Goal: Complete application form

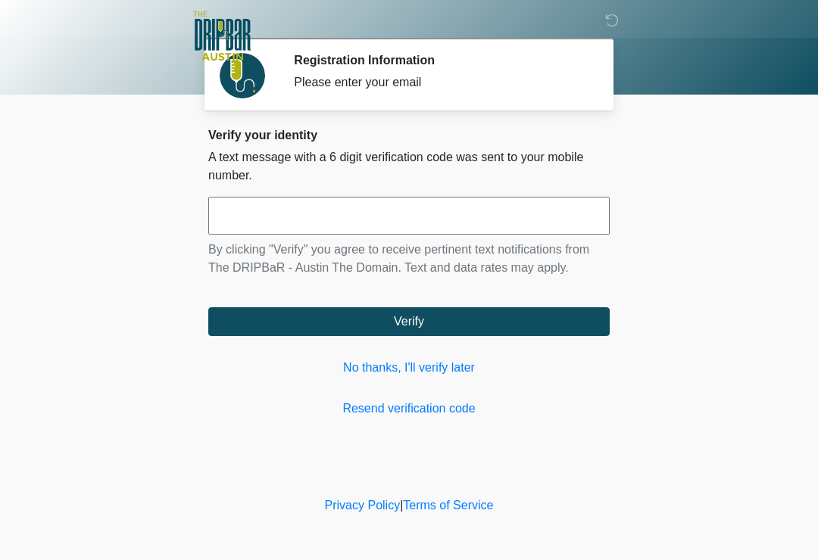
click at [431, 366] on link "No thanks, I'll verify later" at bounding box center [408, 368] width 401 height 18
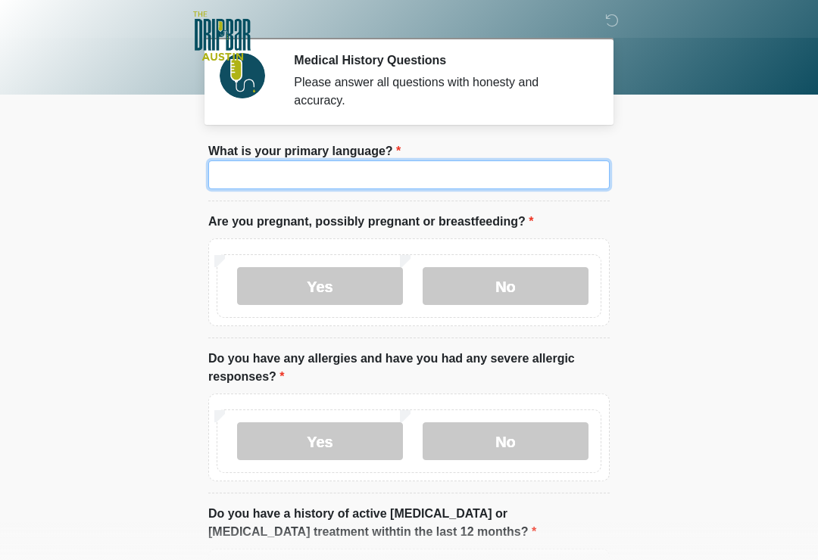
click at [432, 170] on input "What is your primary language?" at bounding box center [408, 175] width 401 height 29
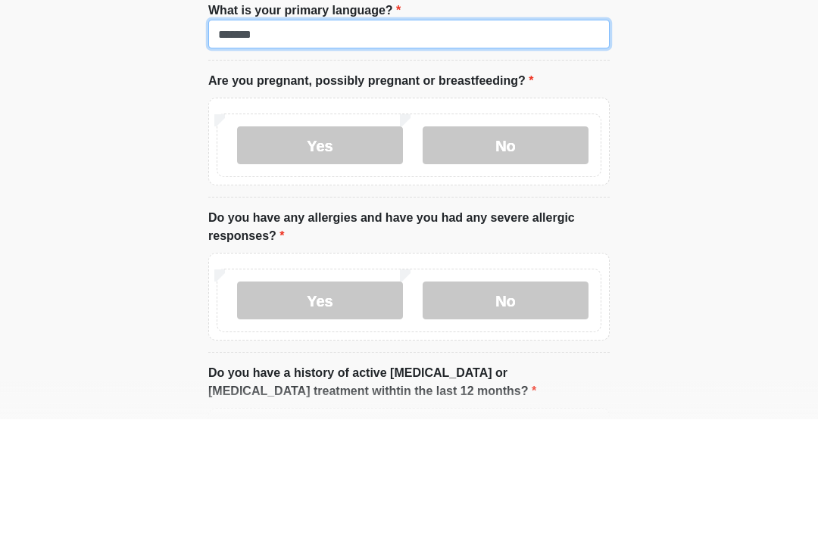
type input "*******"
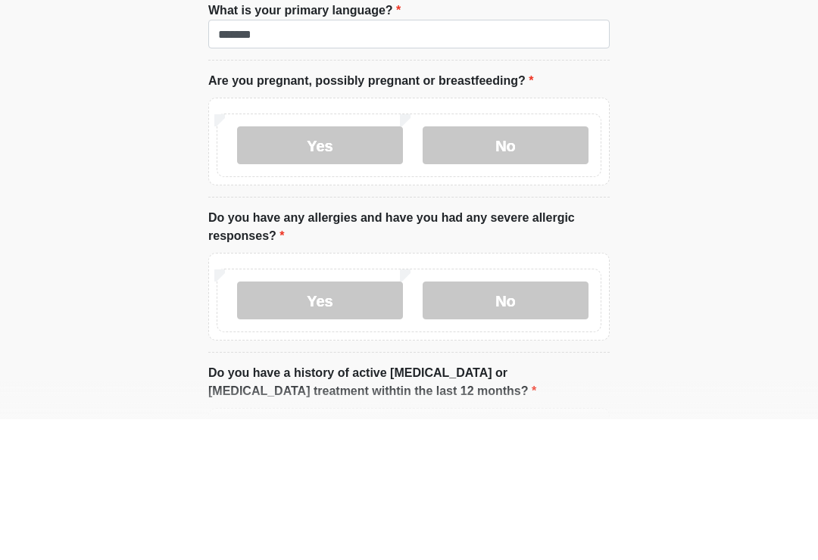
click at [546, 267] on label "No" at bounding box center [506, 286] width 166 height 38
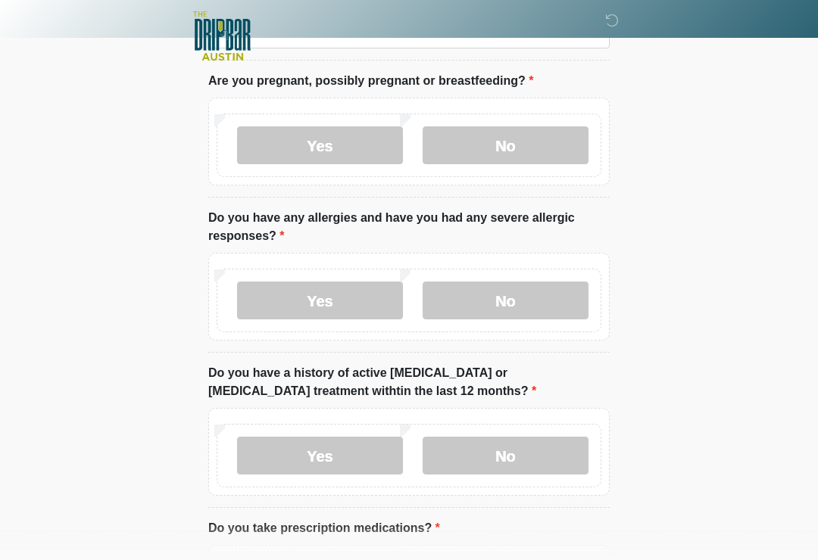
click at [352, 308] on label "Yes" at bounding box center [320, 301] width 166 height 38
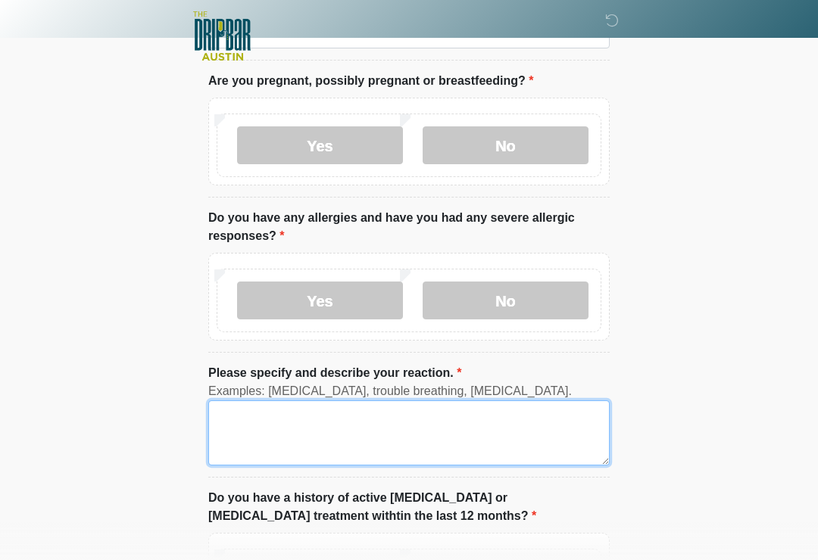
click at [302, 426] on textarea "Please specify and describe your reaction." at bounding box center [408, 433] width 401 height 65
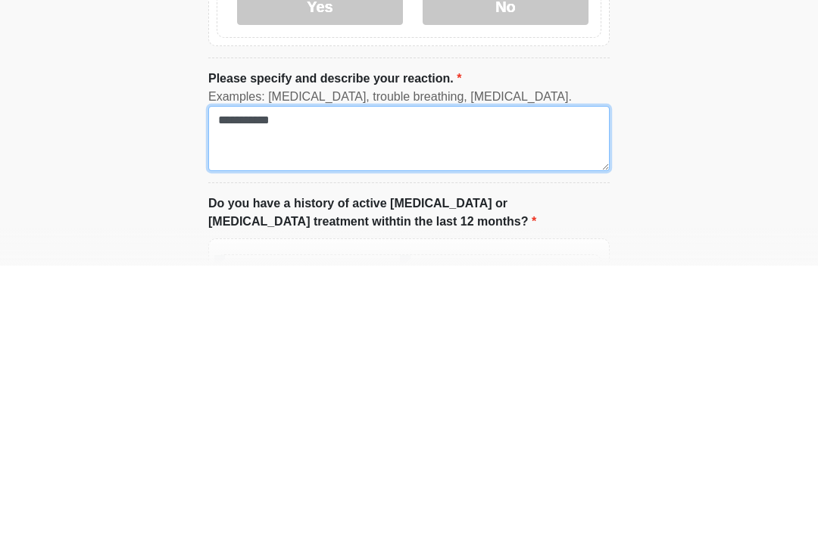
click at [234, 401] on textarea "**********" at bounding box center [408, 433] width 401 height 65
click at [251, 401] on textarea "**********" at bounding box center [408, 433] width 401 height 65
click at [240, 401] on textarea "**********" at bounding box center [408, 433] width 401 height 65
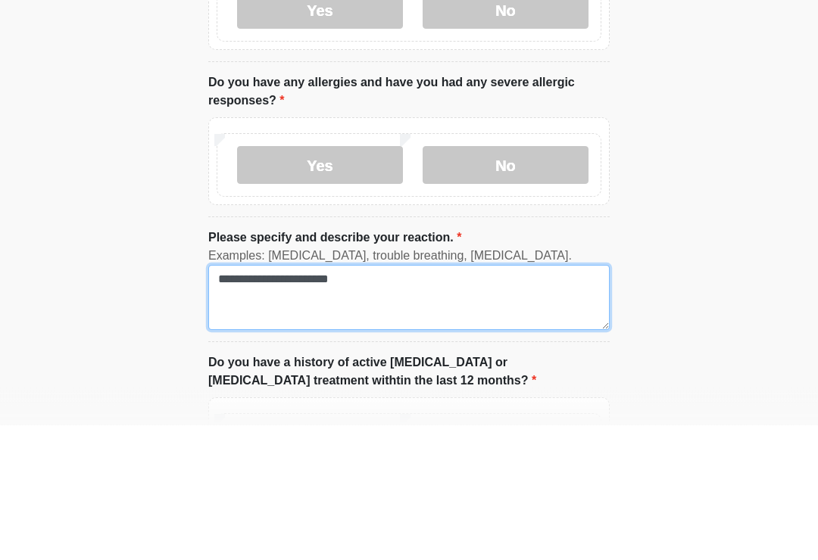
type textarea "**********"
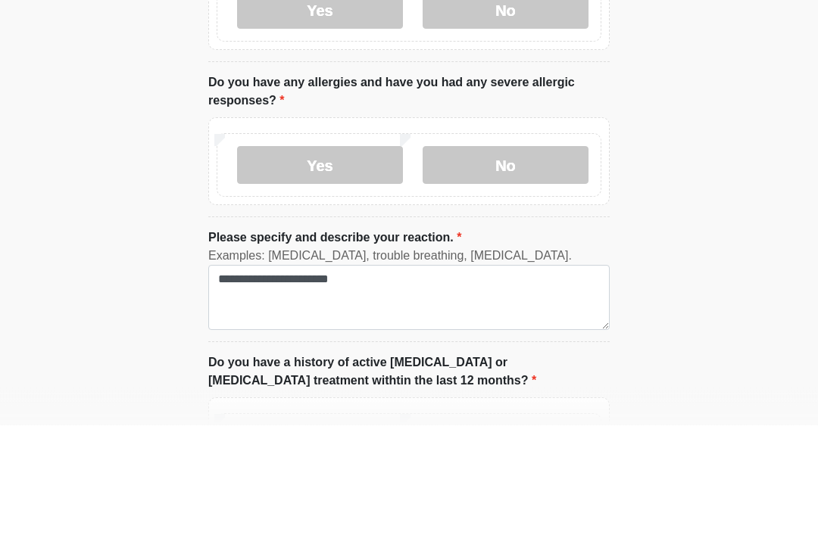
click at [264, 282] on label "Yes" at bounding box center [320, 301] width 166 height 38
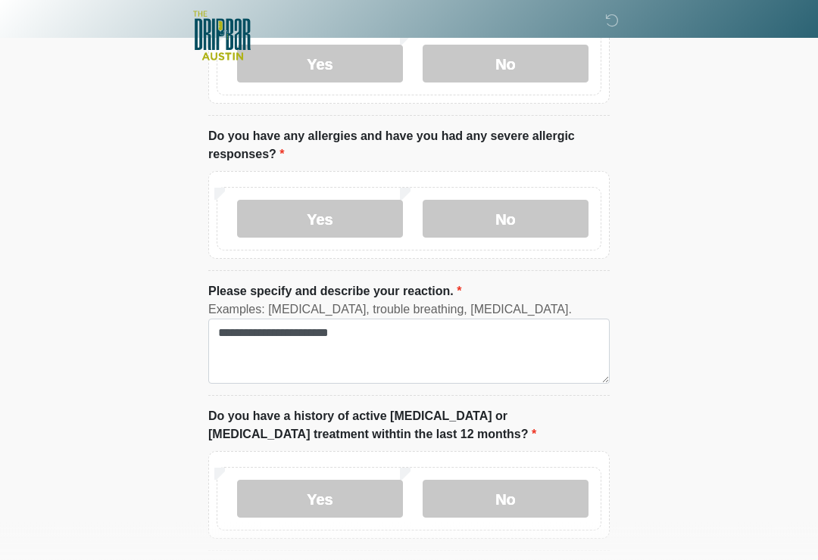
scroll to position [223, 0]
click at [298, 223] on label "Yes" at bounding box center [320, 218] width 166 height 38
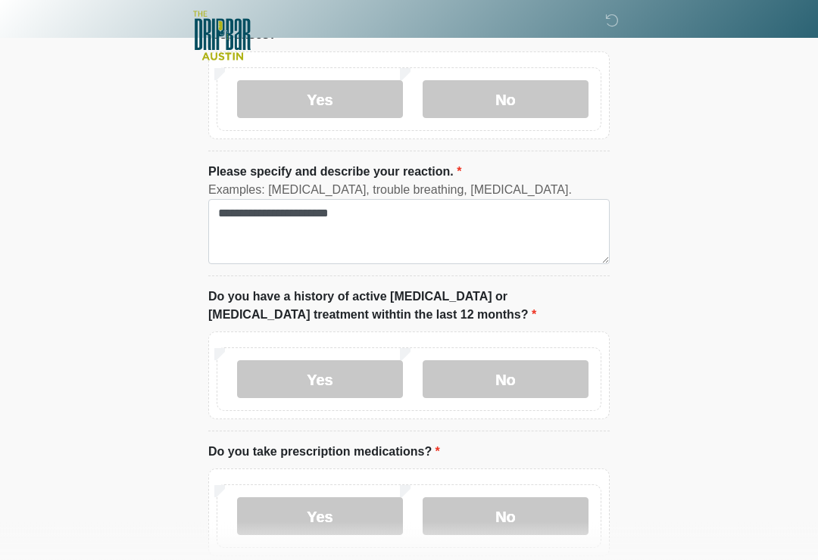
scroll to position [342, 0]
click at [488, 376] on label "No" at bounding box center [506, 379] width 166 height 38
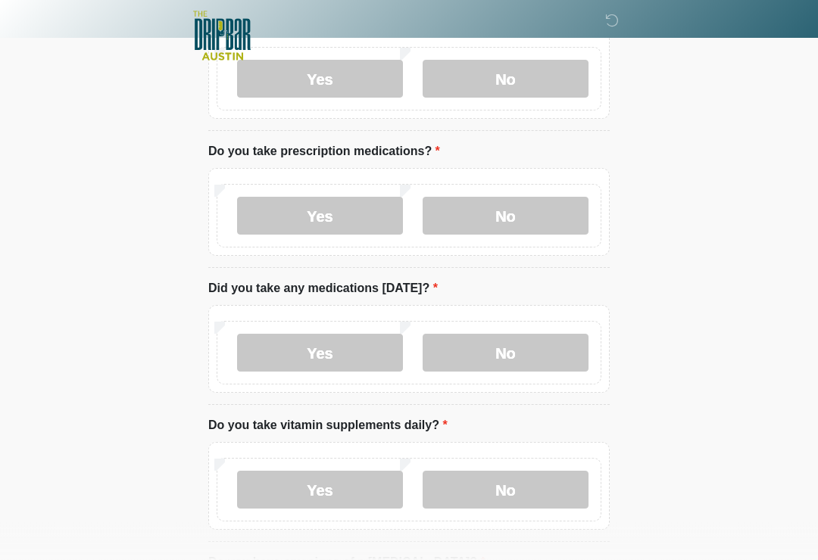
scroll to position [643, 0]
click at [484, 219] on label "No" at bounding box center [506, 216] width 166 height 38
click at [466, 345] on label "No" at bounding box center [506, 353] width 166 height 38
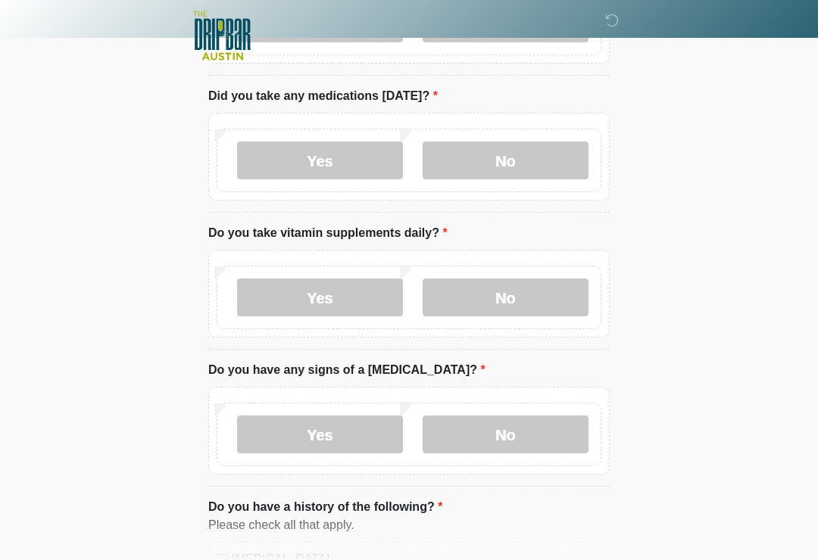
scroll to position [853, 0]
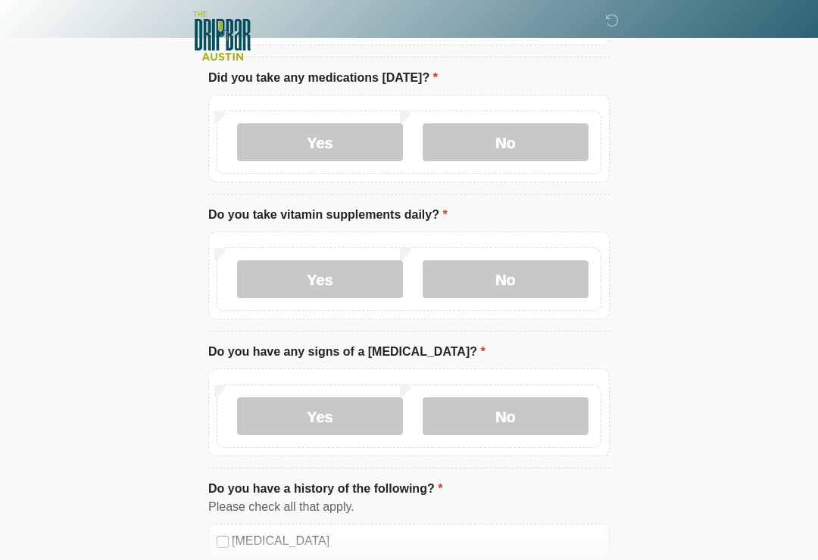
click at [271, 276] on label "Yes" at bounding box center [320, 279] width 166 height 38
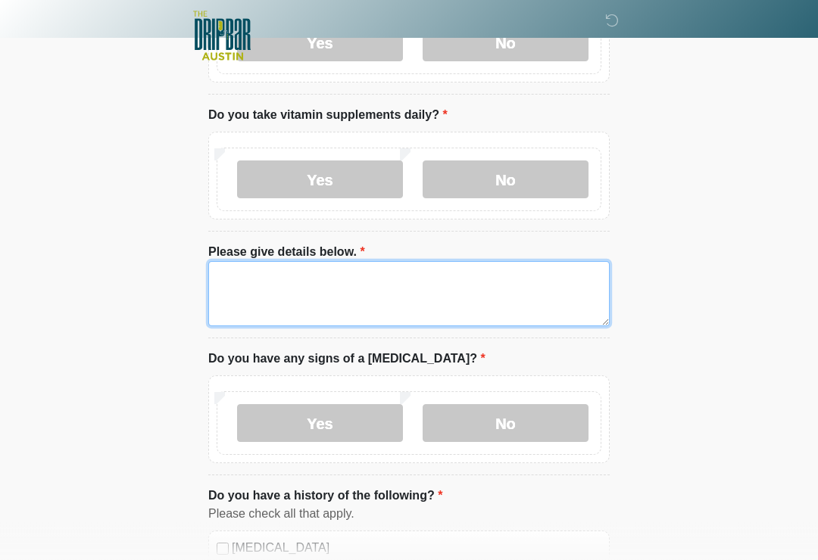
click at [267, 293] on textarea "Please give details below." at bounding box center [408, 294] width 401 height 65
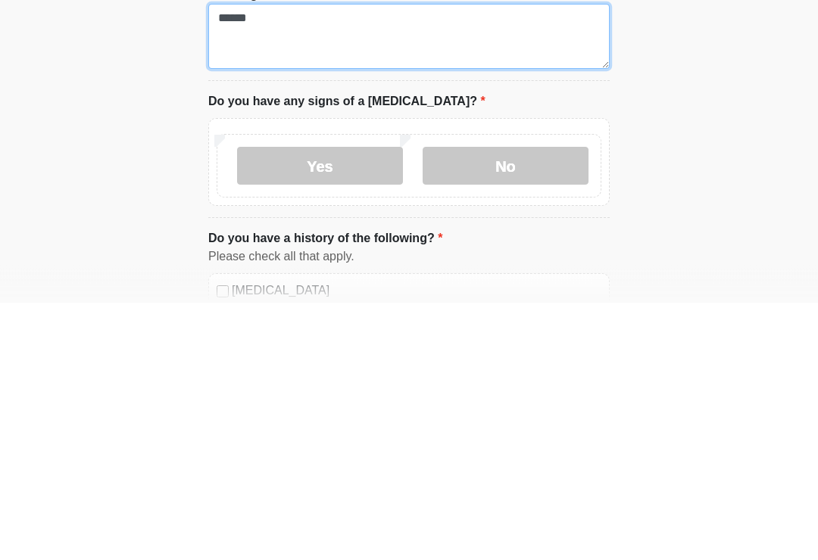
type textarea "*****"
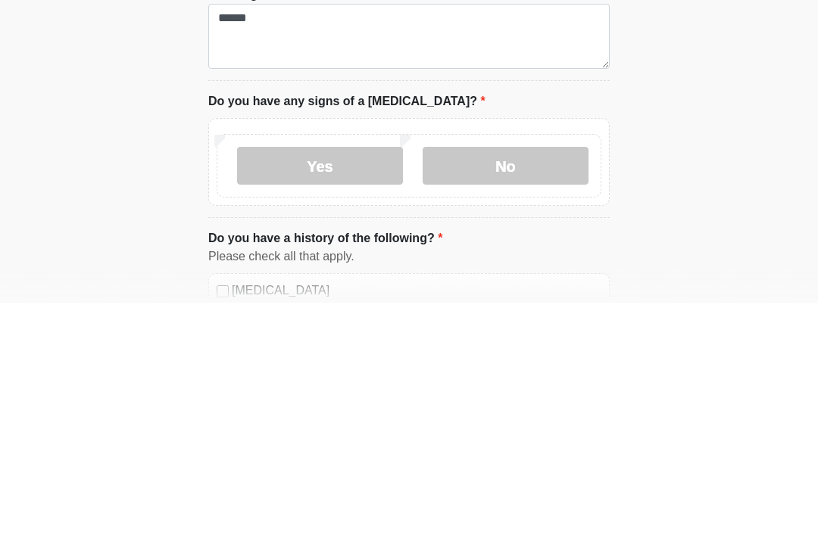
click at [544, 405] on label "No" at bounding box center [506, 424] width 166 height 38
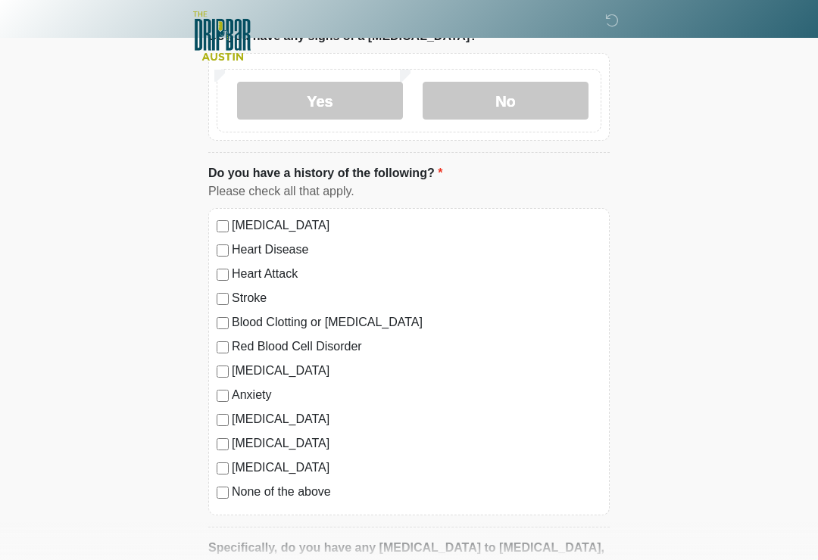
scroll to position [1274, 0]
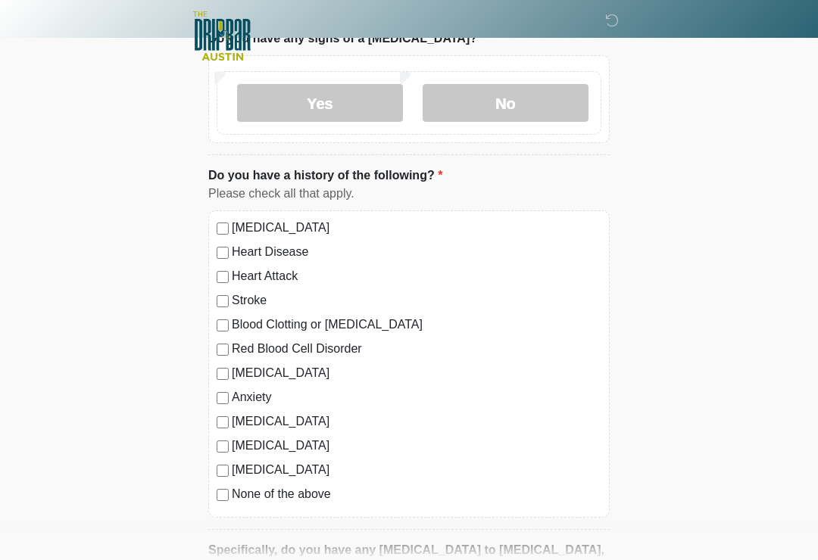
click at [299, 496] on label "None of the above" at bounding box center [417, 494] width 370 height 18
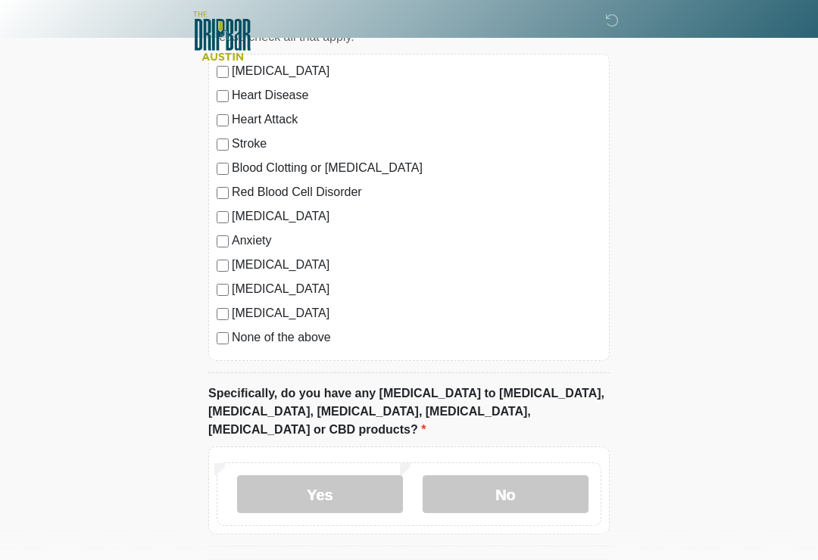
scroll to position [1493, 0]
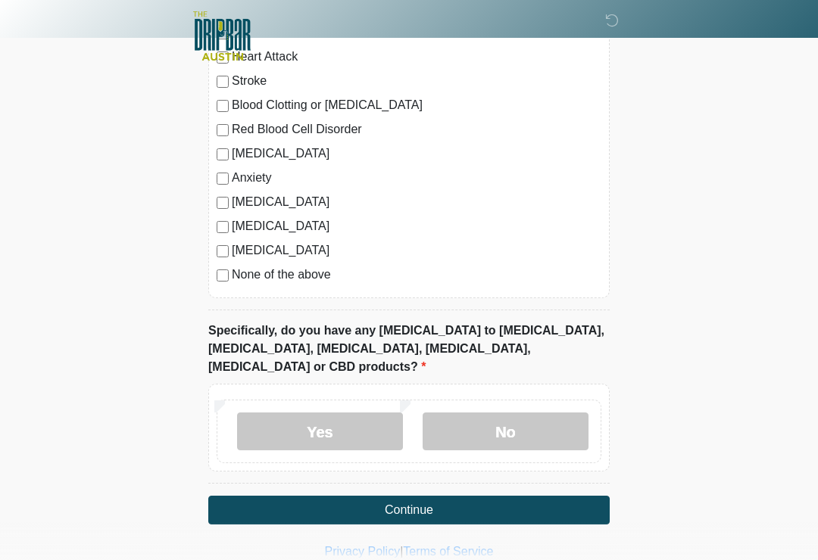
click at [514, 413] on label "No" at bounding box center [506, 432] width 166 height 38
click at [475, 496] on button "Continue" at bounding box center [408, 510] width 401 height 29
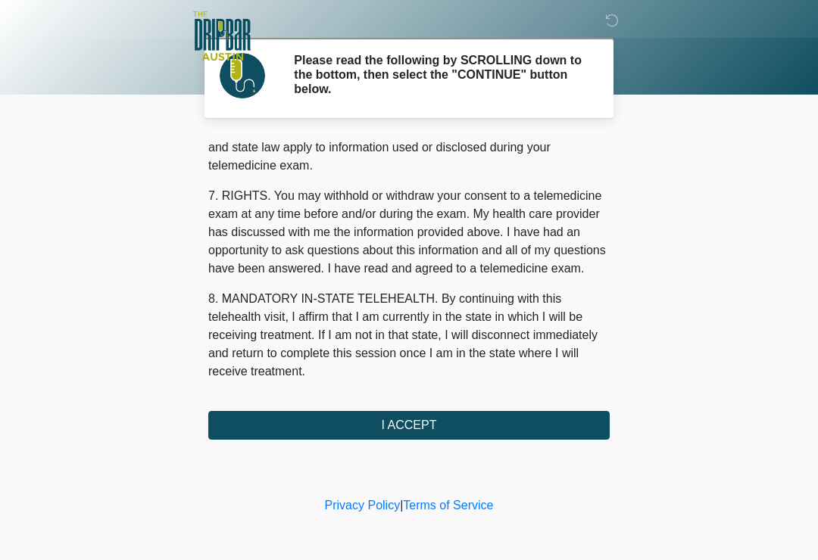
scroll to position [639, 0]
click at [445, 432] on button "I ACCEPT" at bounding box center [408, 425] width 401 height 29
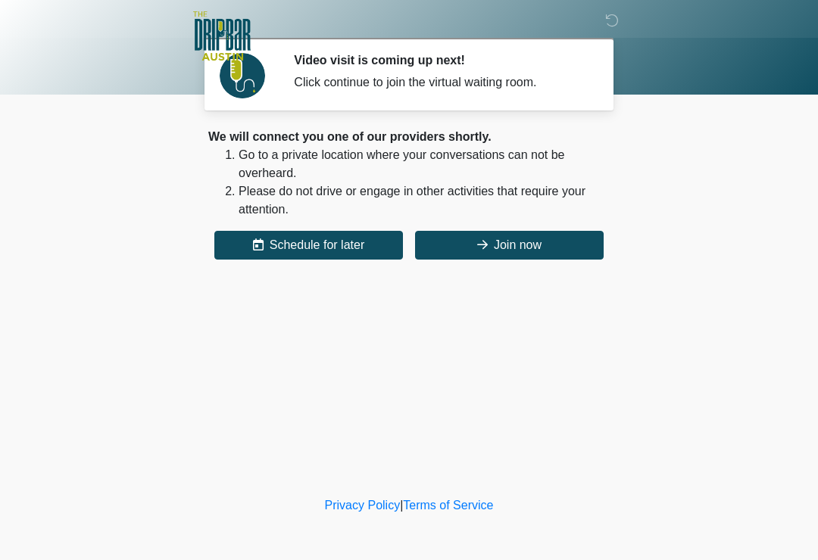
click at [558, 239] on button "Join now" at bounding box center [509, 245] width 189 height 29
